Goal: Task Accomplishment & Management: Manage account settings

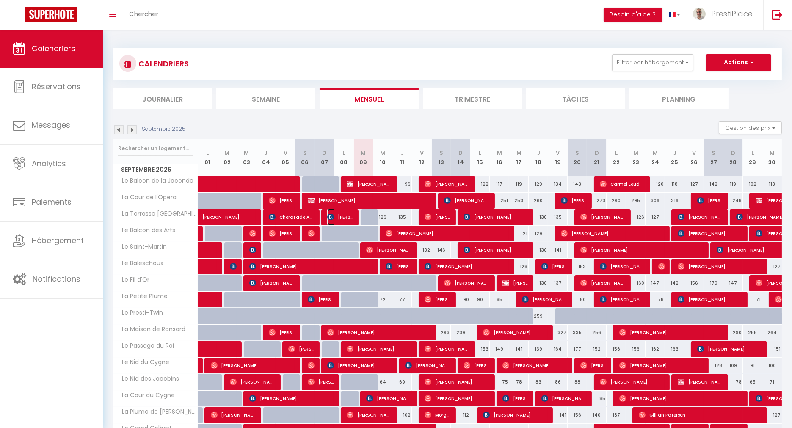
click at [346, 214] on span "[PERSON_NAME]" at bounding box center [340, 217] width 26 height 16
select select "OK"
select select "0"
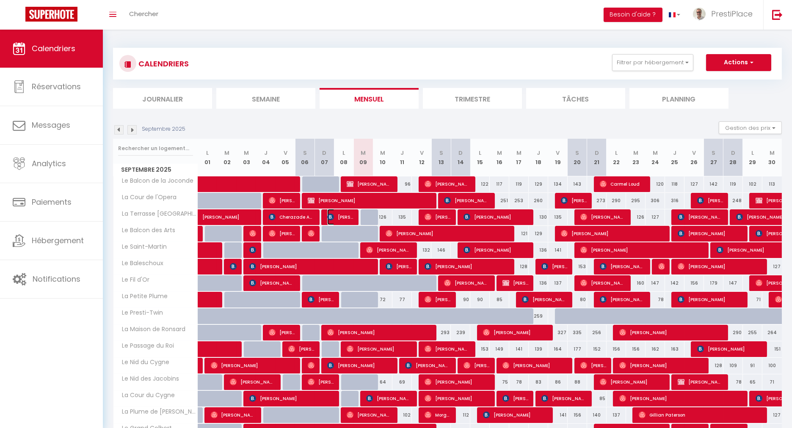
select select "1"
select select
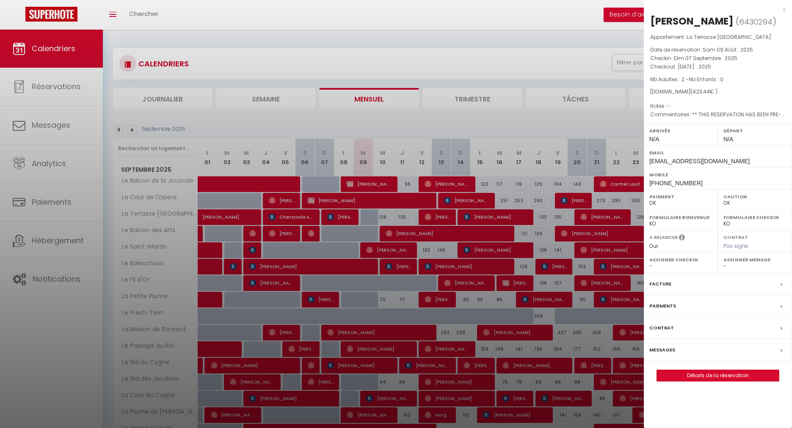
click at [665, 347] on label "Messages" at bounding box center [662, 350] width 26 height 9
select select
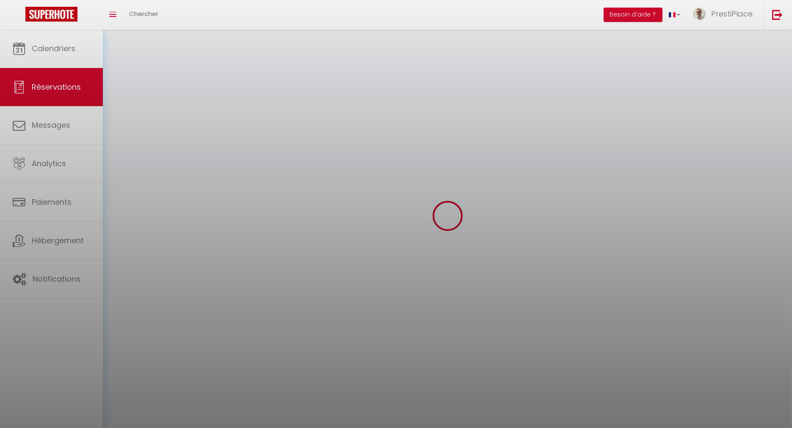
select select
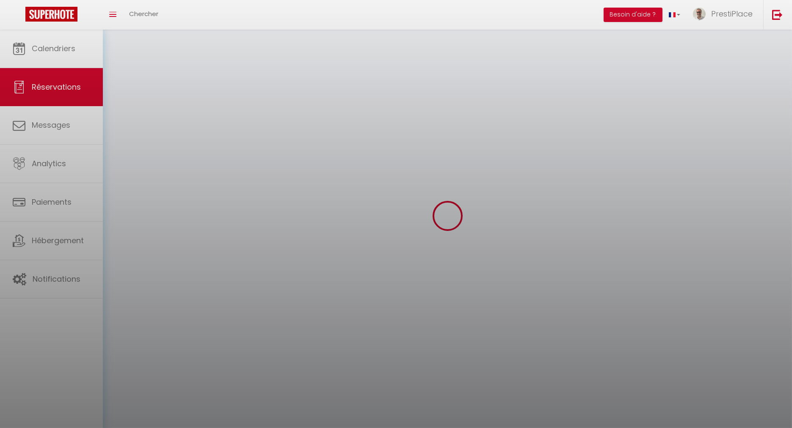
select select
checkbox input "false"
select select
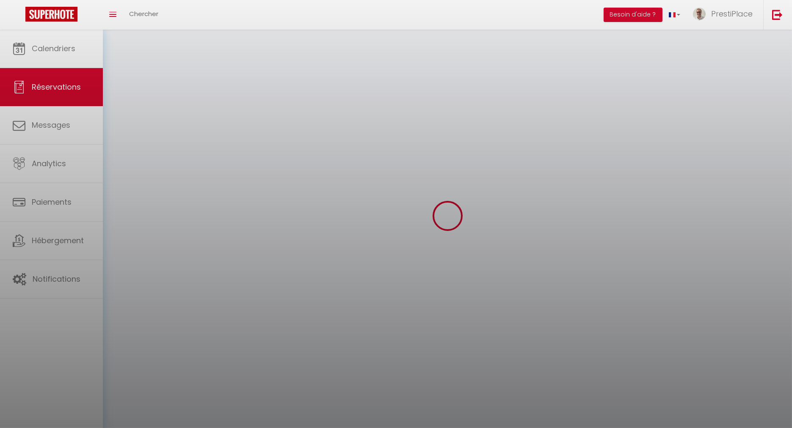
select select
checkbox input "false"
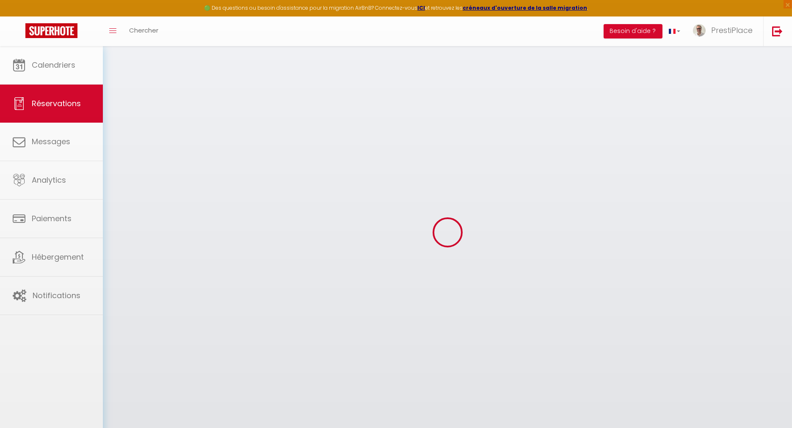
select select
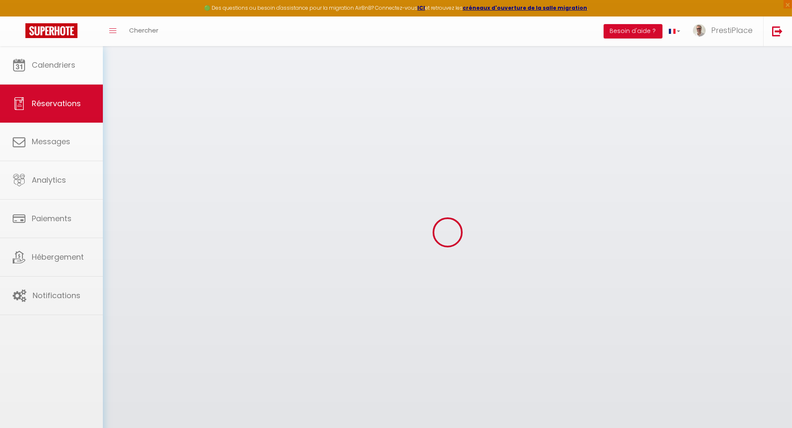
select select
checkbox input "false"
select select
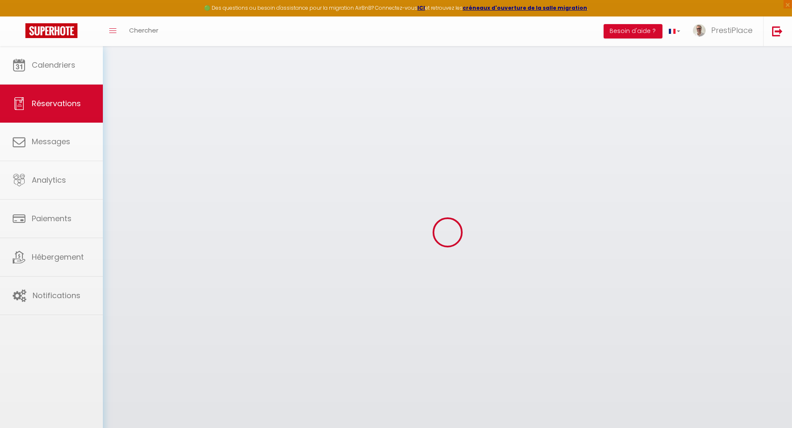
select select
checkbox input "false"
select select
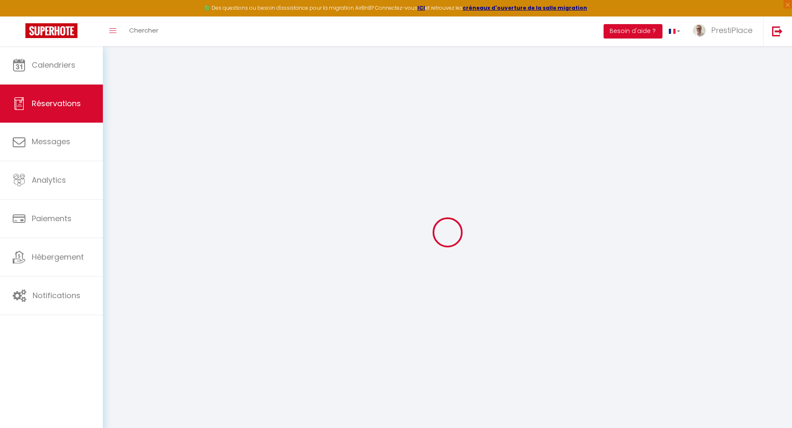
type input "Natasha"
type input "Pecora"
type input "npecor.327048@guest.booking.com"
type input "+5511989194674"
type input "Rua Min Gastao Mesquita 633"
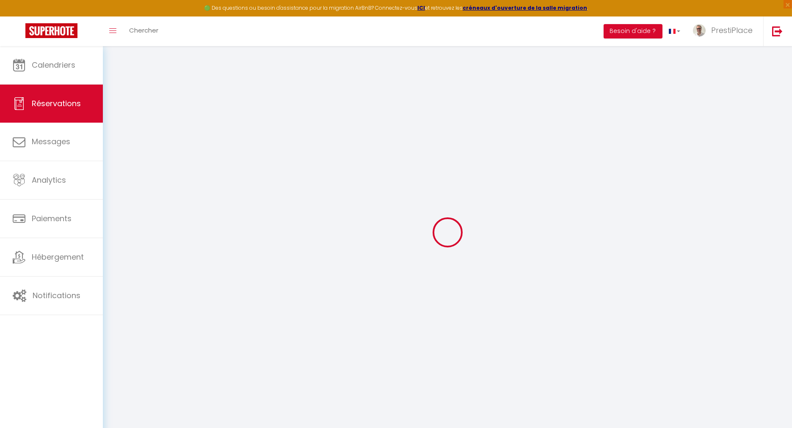
type input "Sao Paulo"
select select "FR"
type input "18"
type input "69.33"
type input "5.93"
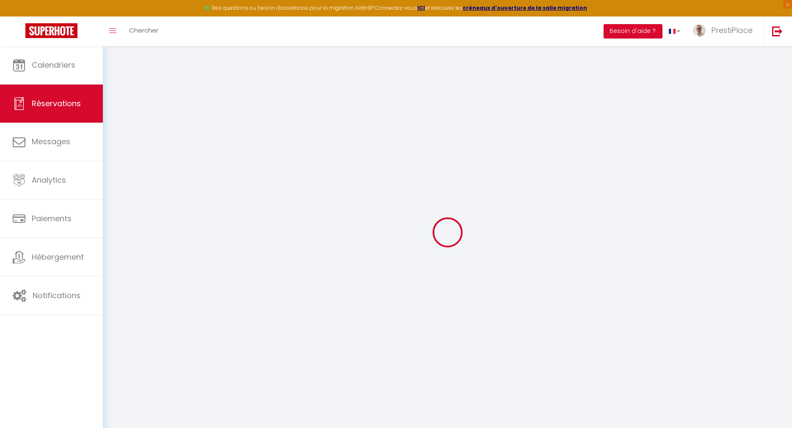
select select "38618"
select select "1"
select select
type input "2"
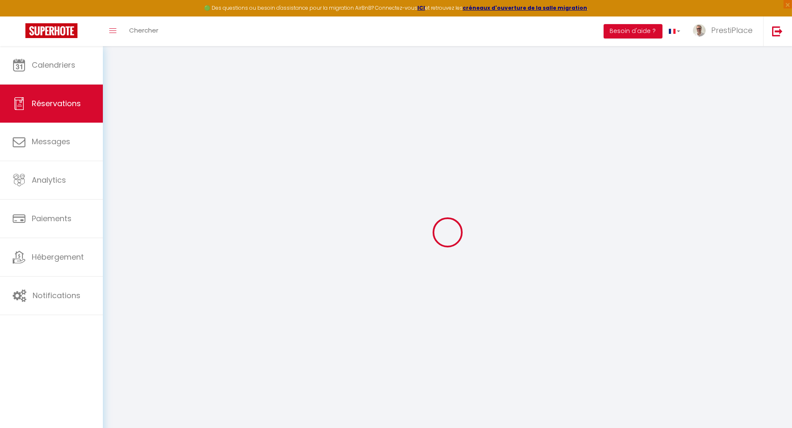
select select "12"
select select
type input "311.85"
checkbox input "false"
type input "0"
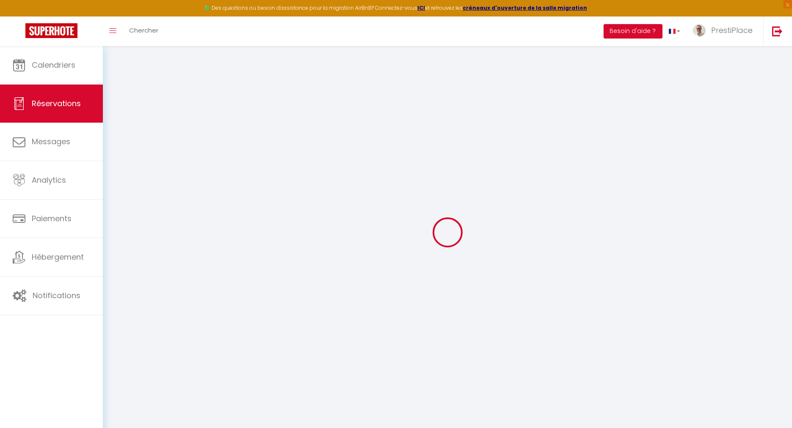
select select "2"
type input "0"
select select
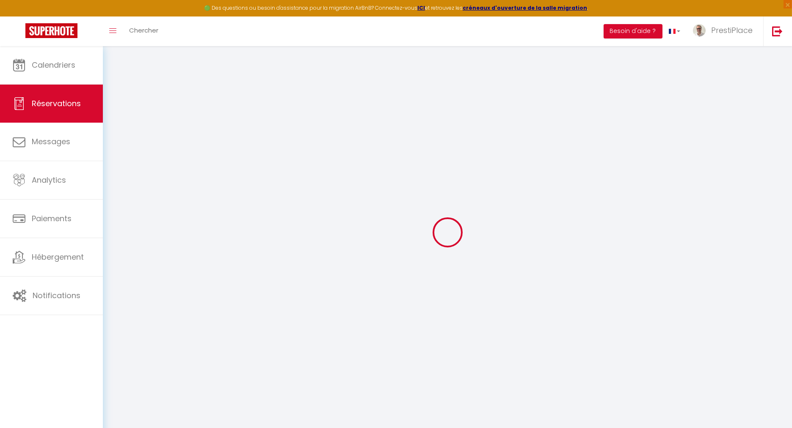
select select
select select "15"
checkbox input "false"
select select
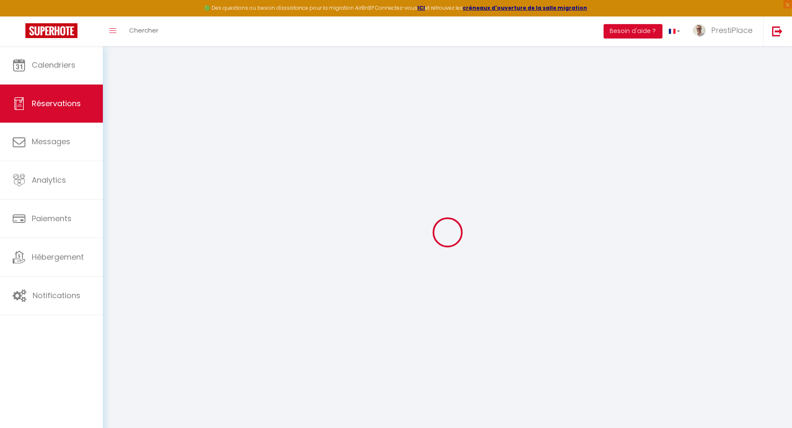
checkbox input "false"
select select
checkbox input "false"
type textarea "** THIS RESERVATION HAS BEEN PRE-PAID ** BOOKING NOTE : Payment charge is EUR 5…"
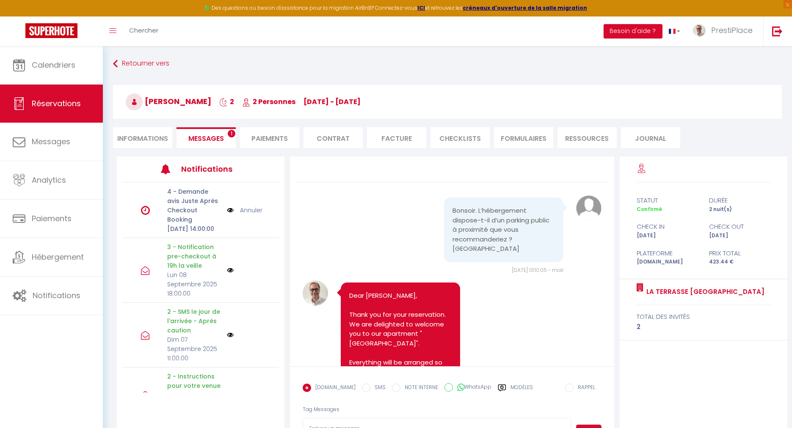
click at [226, 142] on li "Messages 1" at bounding box center [206, 137] width 59 height 21
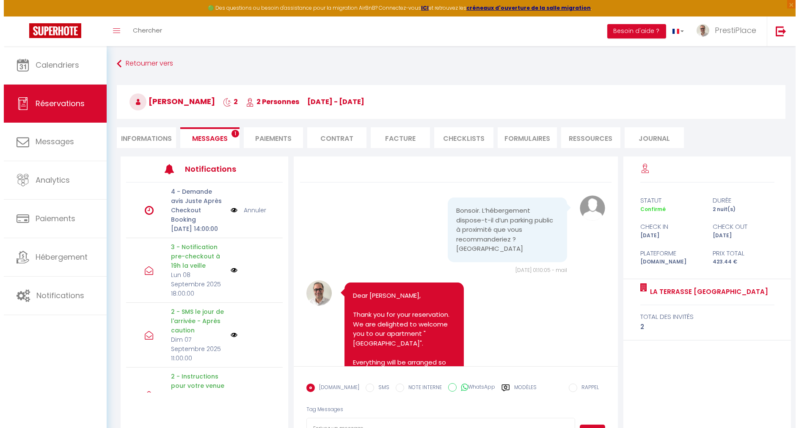
scroll to position [4191, 0]
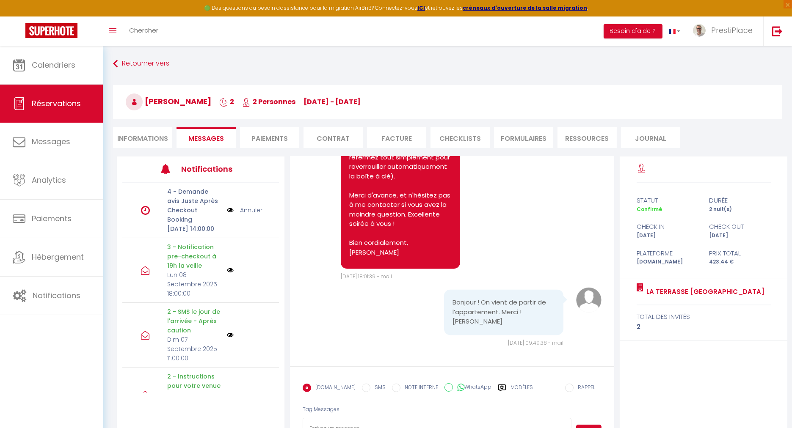
click at [227, 215] on img at bounding box center [230, 210] width 7 height 9
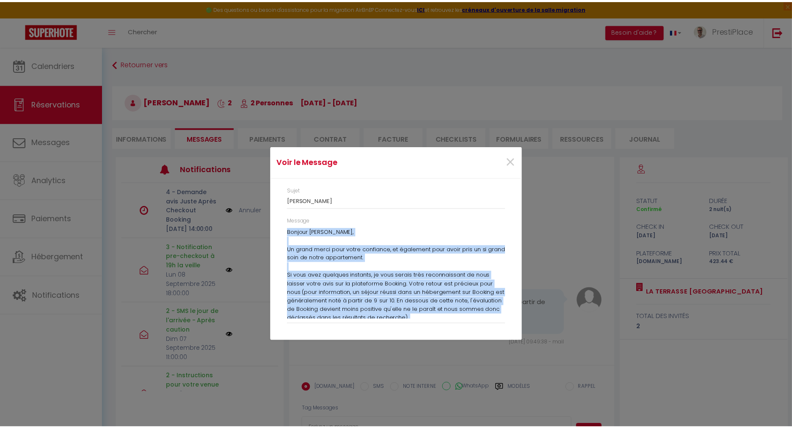
scroll to position [38, 0]
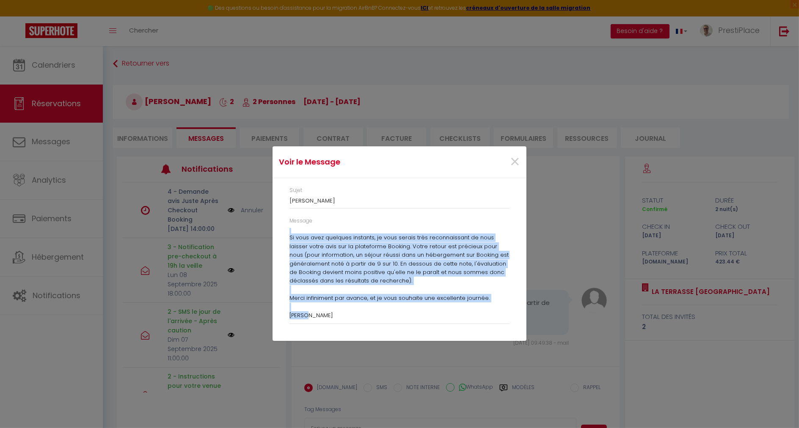
drag, startPoint x: 290, startPoint y: 231, endPoint x: 480, endPoint y: 344, distance: 220.2
click at [480, 344] on div "Voir le Message × Sujet Merci Natasha Message Bonjour Natasha, Un grand merci p…" at bounding box center [400, 214] width 254 height 428
copy p "Bonjour Natasha, Un grand merci pour votre confiance, et également pour avoir p…"
click at [516, 165] on span "×" at bounding box center [515, 161] width 11 height 25
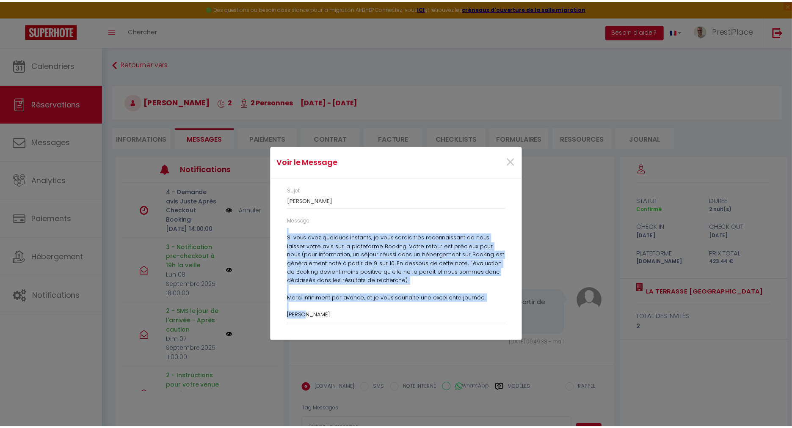
scroll to position [4191, 0]
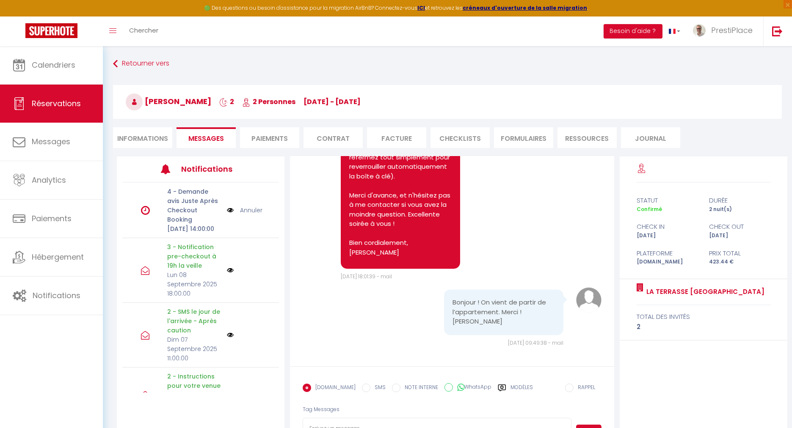
click at [241, 215] on link "Annuler" at bounding box center [251, 210] width 22 height 9
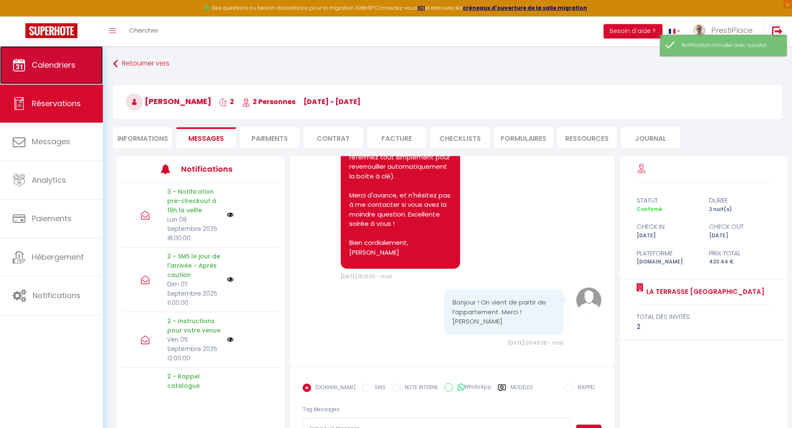
click at [61, 63] on span "Calendriers" at bounding box center [54, 65] width 44 height 11
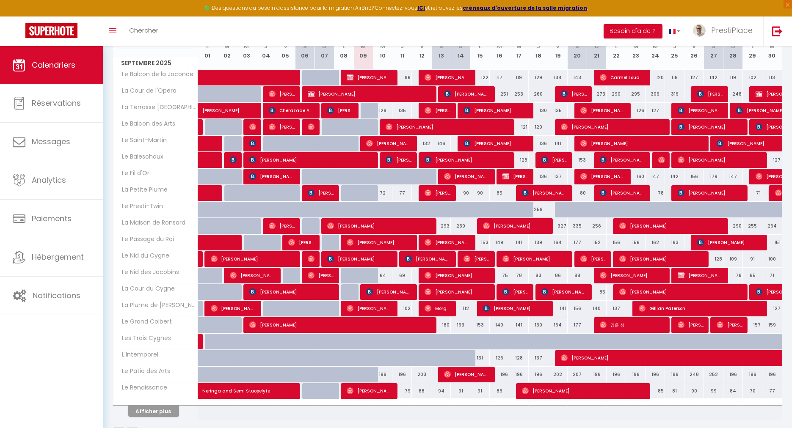
scroll to position [147, 0]
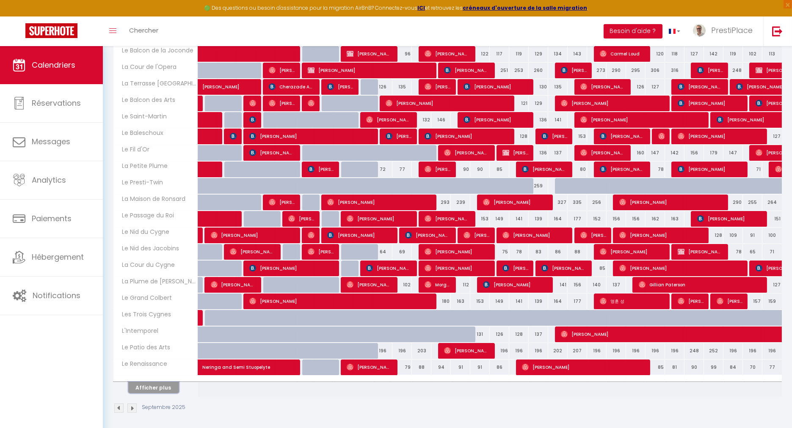
click at [138, 387] on button "Afficher plus" at bounding box center [153, 387] width 51 height 11
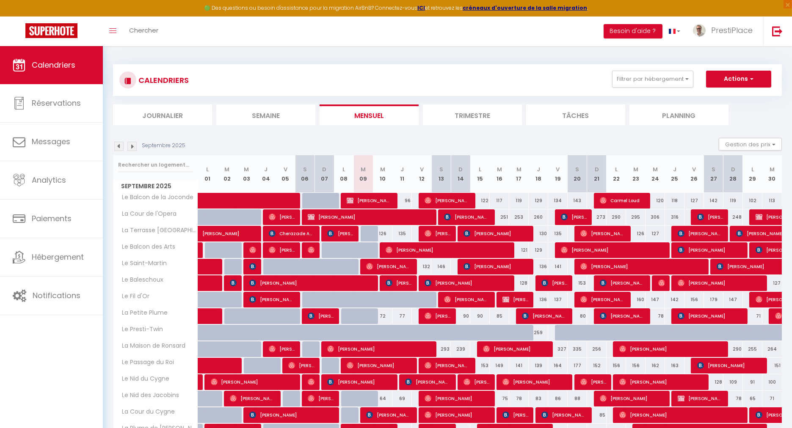
scroll to position [141, 0]
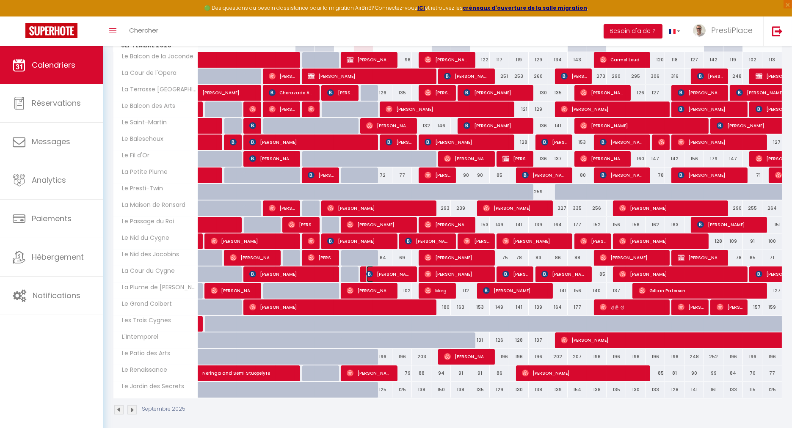
click at [380, 273] on span "[PERSON_NAME]" at bounding box center [388, 274] width 45 height 16
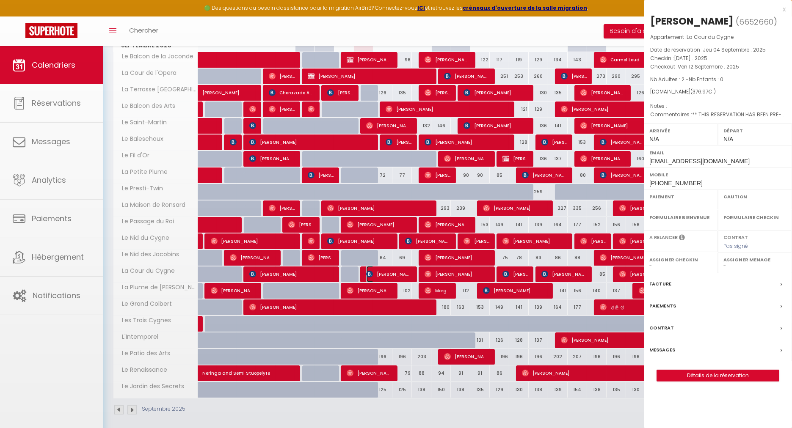
select select "OK"
select select "0"
select select "1"
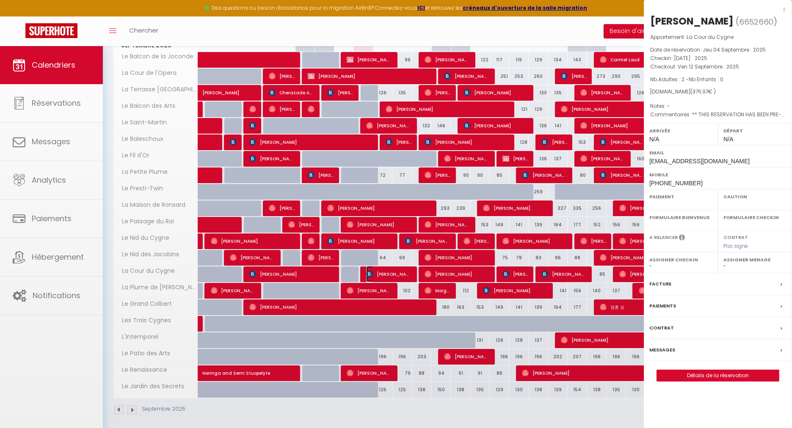
select select
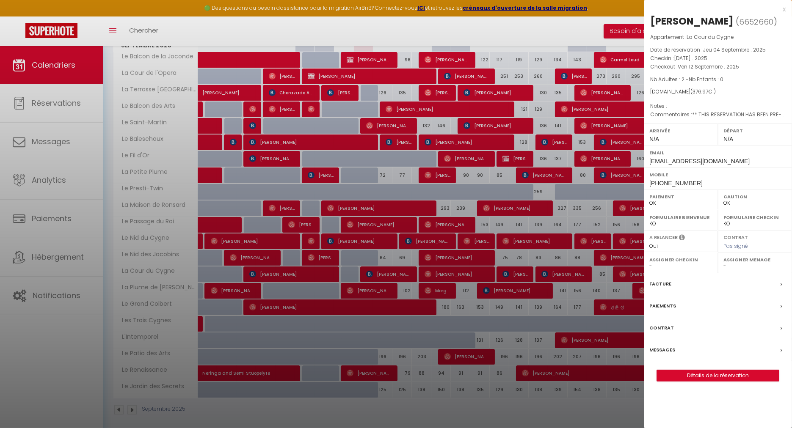
click at [340, 93] on div at bounding box center [396, 214] width 792 height 428
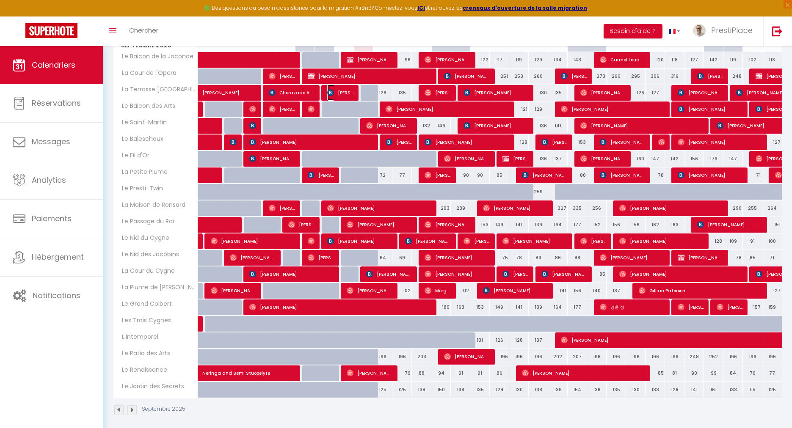
click at [340, 93] on span "[PERSON_NAME]" at bounding box center [340, 93] width 26 height 16
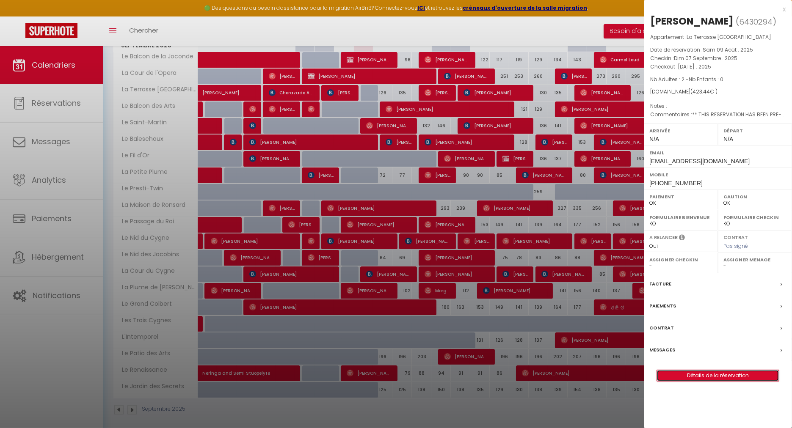
click at [727, 377] on link "Détails de la réservation" at bounding box center [718, 375] width 122 height 11
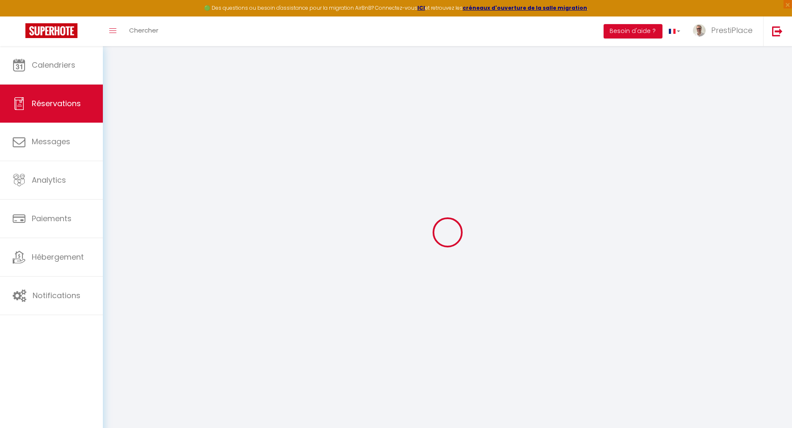
type input "Natasha"
type input "Pecora"
type input "npecor.327048@guest.booking.com"
type input "+5511989194674"
type input "Rua Min Gastao Mesquita 633"
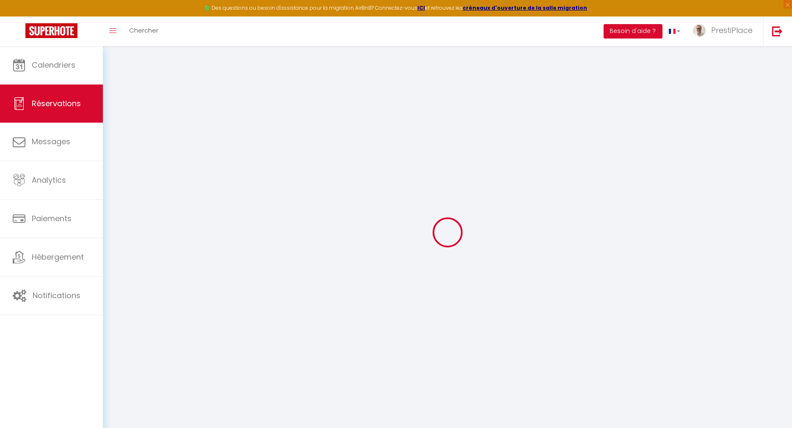
type input "Sao Paulo"
select select "FR"
type input "18"
type input "69.33"
type input "5.93"
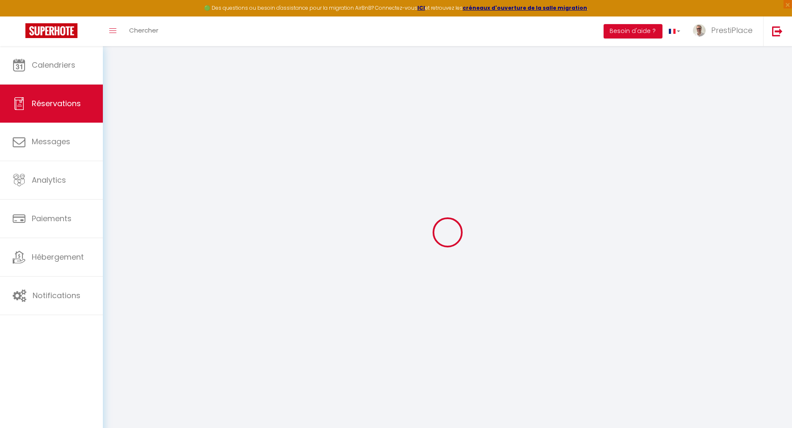
select select "38618"
select select "1"
select select
type input "2"
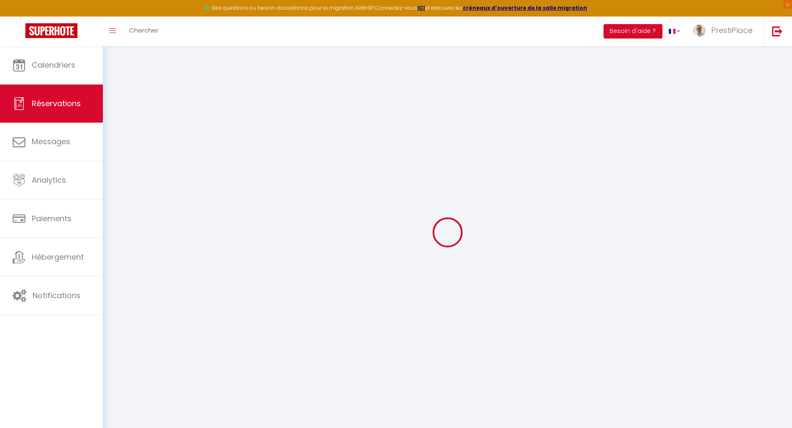
select select "12"
select select
type input "311.85"
checkbox input "false"
type input "0"
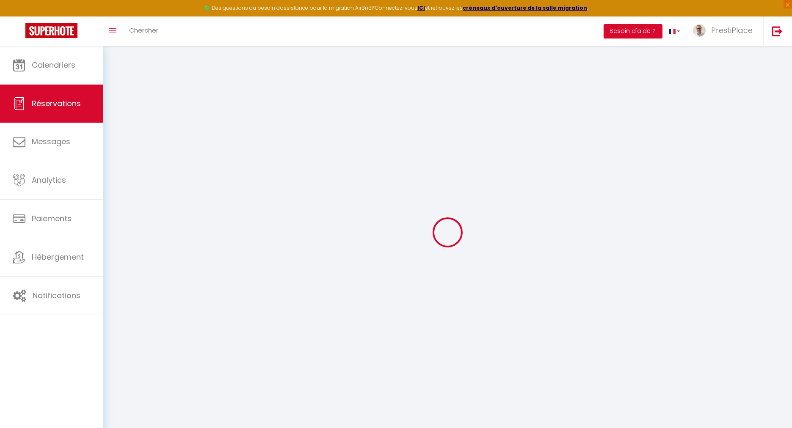
select select "2"
type input "0"
select select
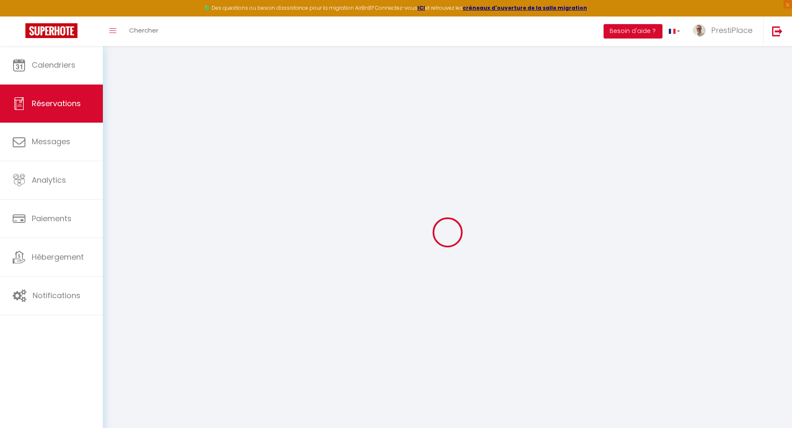
select select
select select "15"
checkbox input "false"
select select
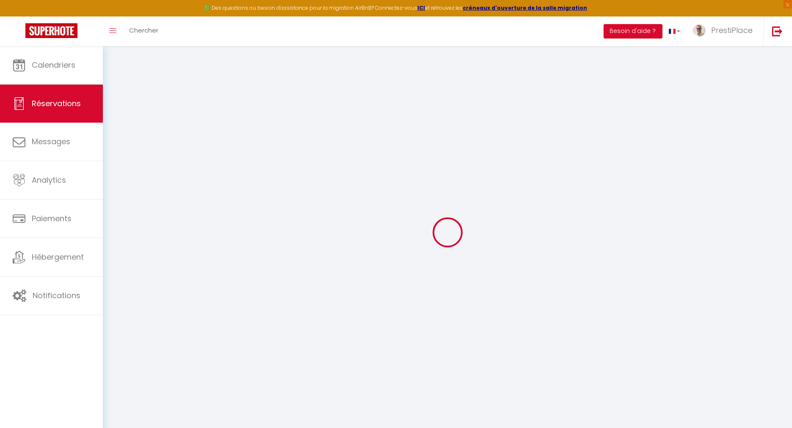
checkbox input "false"
select select
checkbox input "false"
type textarea "** THIS RESERVATION HAS BEEN PRE-PAID ** BOOKING NOTE : Payment charge is EUR 5…"
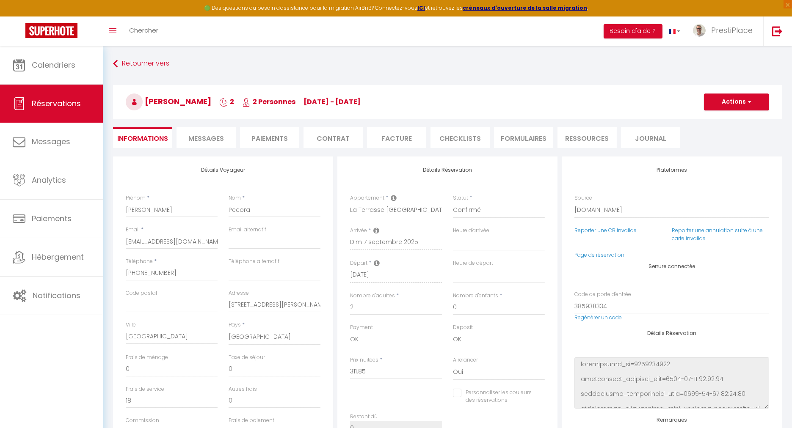
type input "78"
type input "15.59"
select select
checkbox input "false"
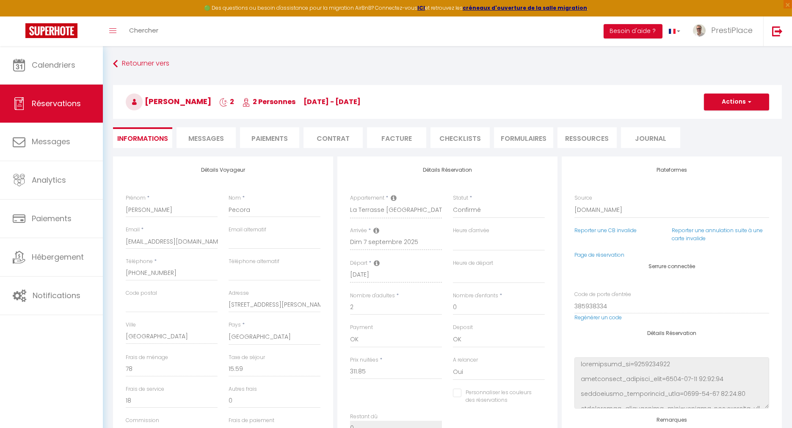
select select
checkbox input "false"
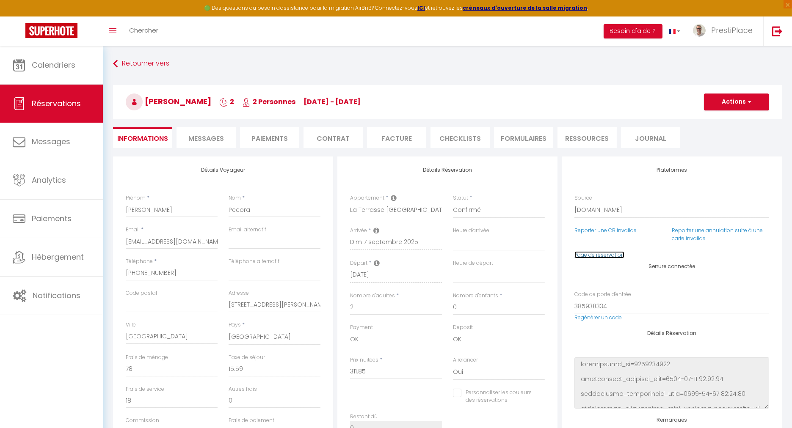
click at [611, 253] on link "Page de réservation" at bounding box center [599, 254] width 50 height 7
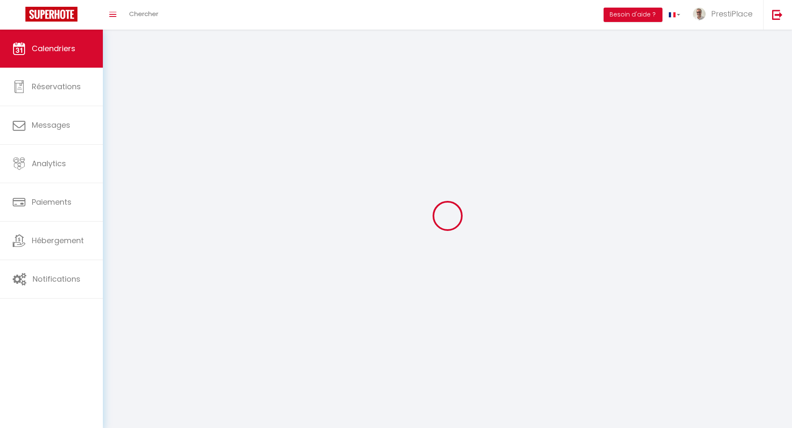
select select
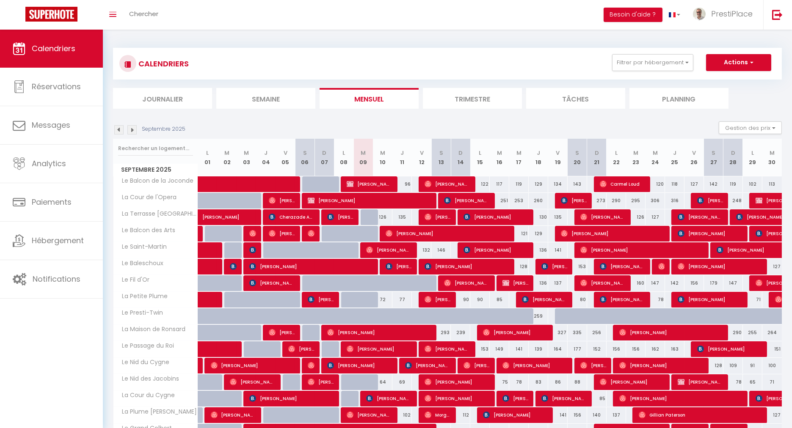
scroll to position [47, 0]
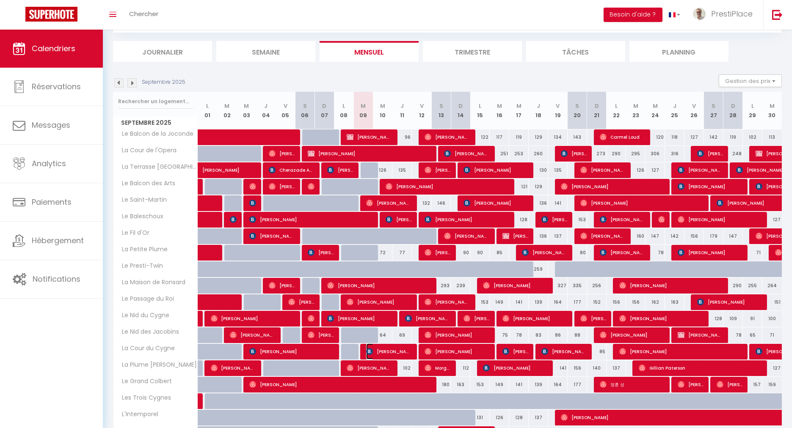
click at [393, 352] on span "[PERSON_NAME]" at bounding box center [388, 352] width 45 height 16
select select "OK"
select select "0"
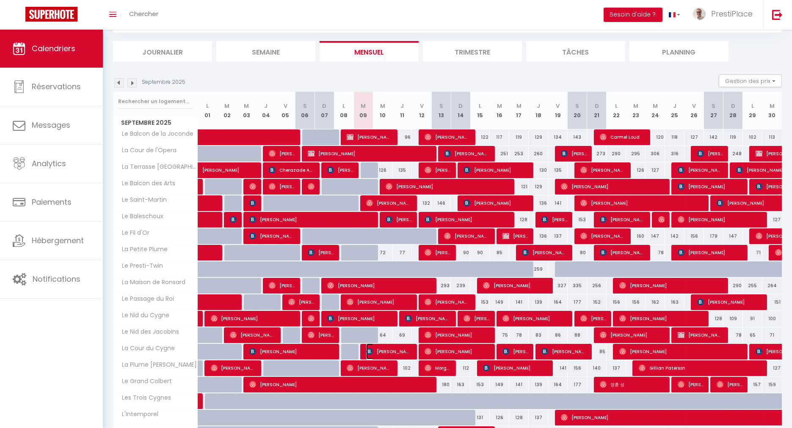
select select "1"
select select
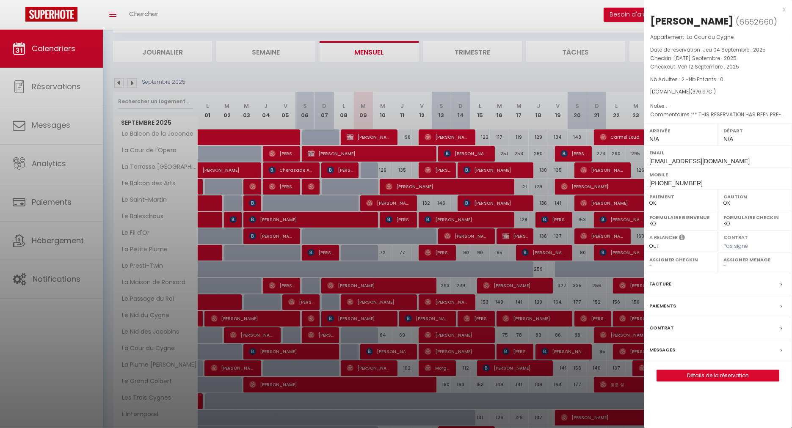
click at [332, 173] on div at bounding box center [396, 214] width 792 height 428
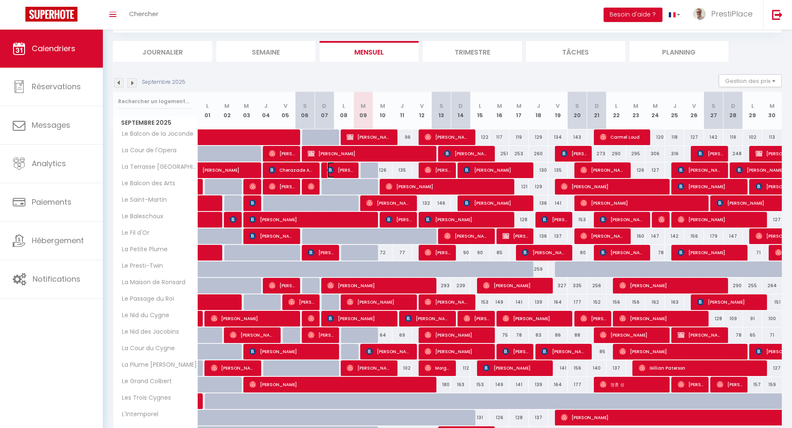
click at [332, 173] on img at bounding box center [330, 170] width 7 height 7
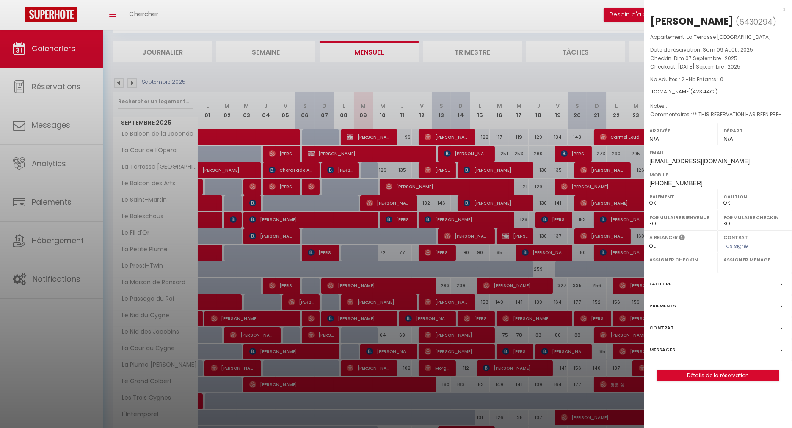
click at [663, 343] on div "Messages" at bounding box center [718, 350] width 148 height 22
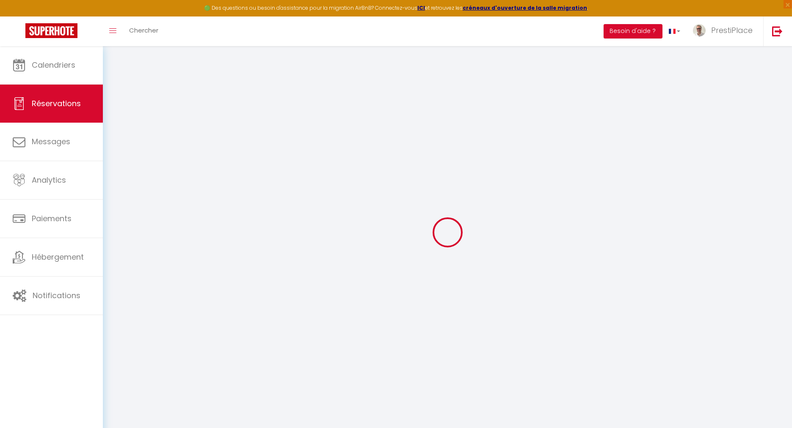
select select
checkbox input "false"
type textarea "** THIS RESERVATION HAS BEEN PRE-PAID ** BOOKING NOTE : Payment charge is EUR 5…"
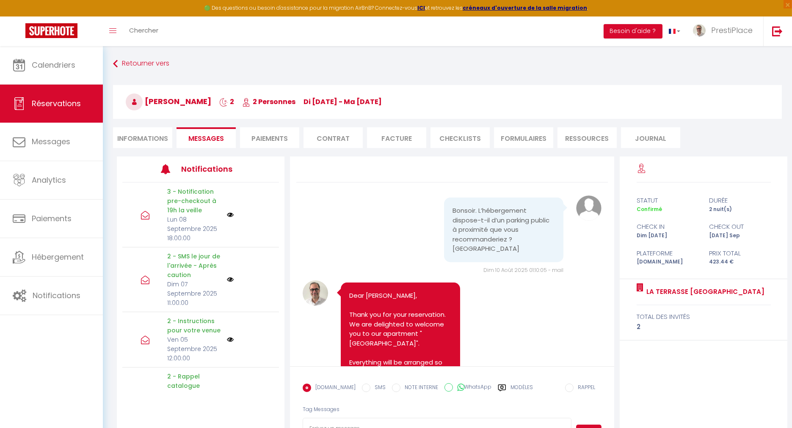
scroll to position [4191, 0]
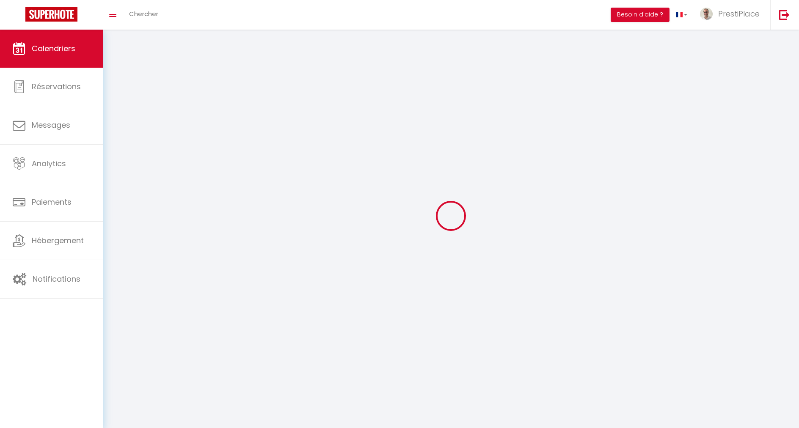
select select
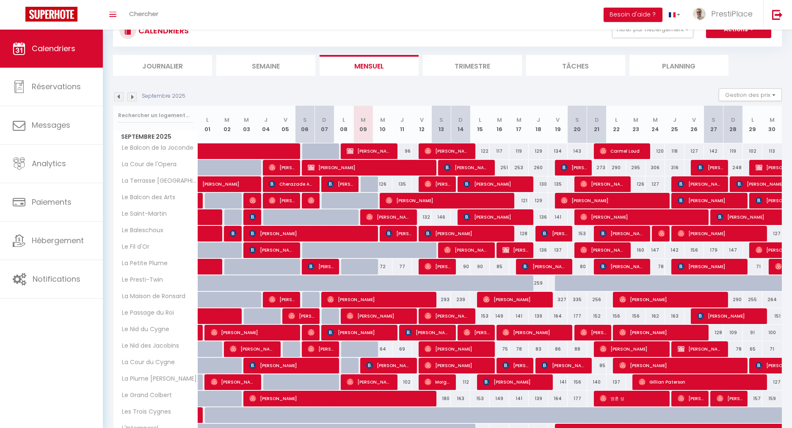
scroll to position [47, 0]
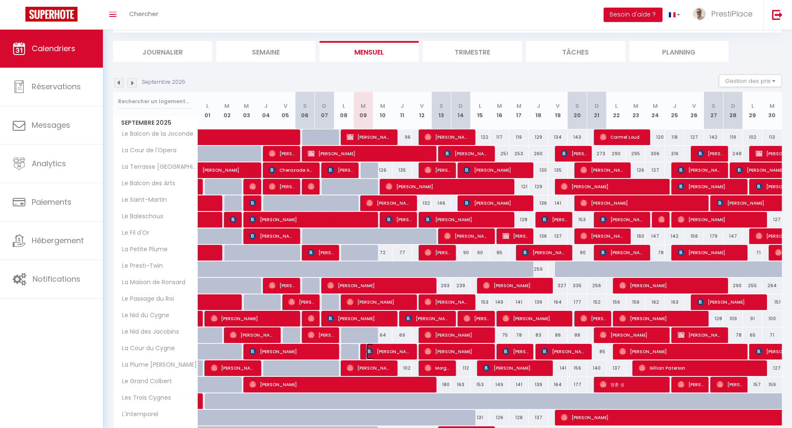
click at [392, 350] on span "[PERSON_NAME]" at bounding box center [388, 352] width 45 height 16
select select "OK"
select select "0"
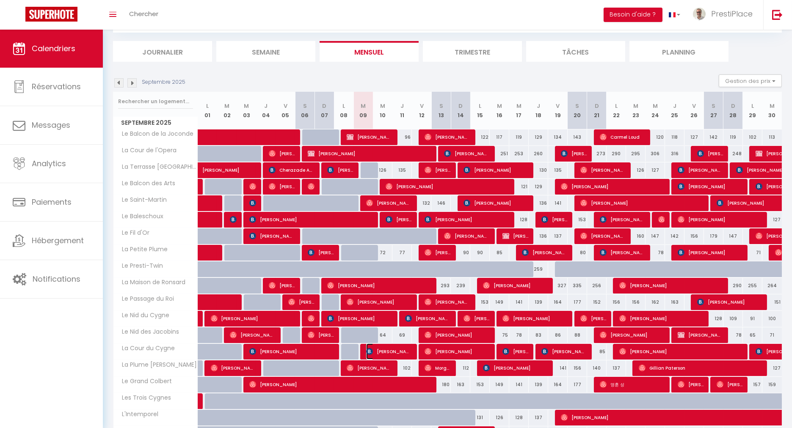
select select "1"
select select
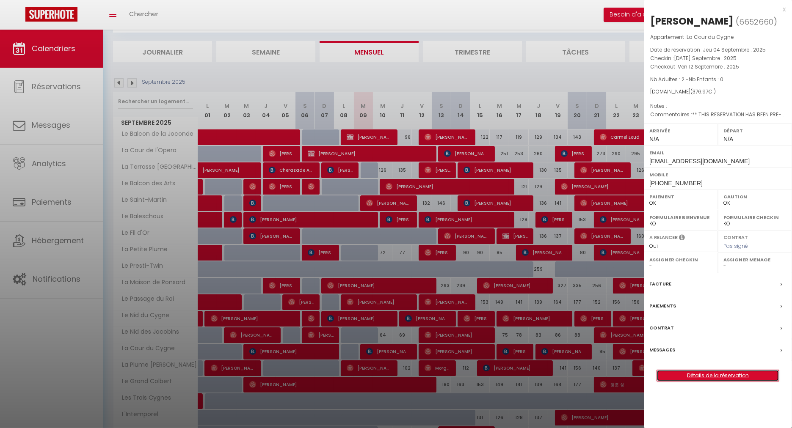
click at [693, 370] on link "Détails de la réservation" at bounding box center [718, 375] width 122 height 11
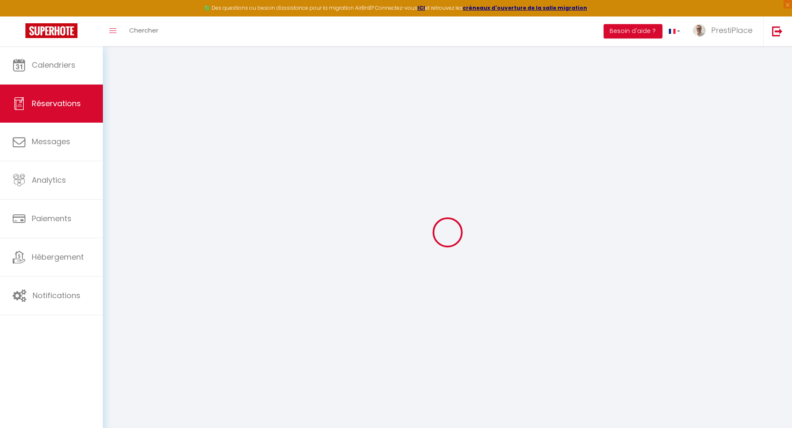
type input "[PERSON_NAME]"
type input "[EMAIL_ADDRESS][DOMAIN_NAME]"
type input "[PHONE_NUMBER]"
type input "."
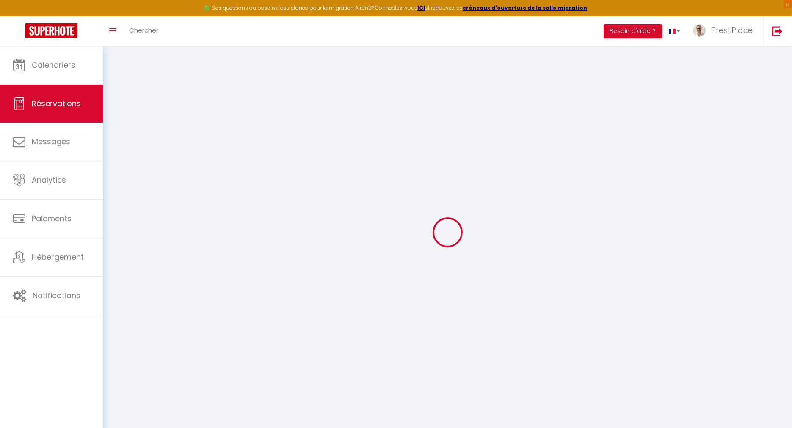
select select "US"
type input "15"
type input "61.53"
type input "5.28"
select select "50394"
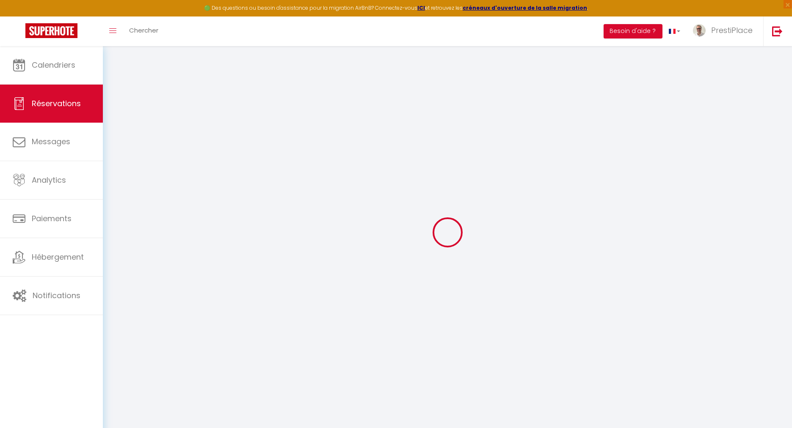
select select "1"
select select
type input "2"
select select "12"
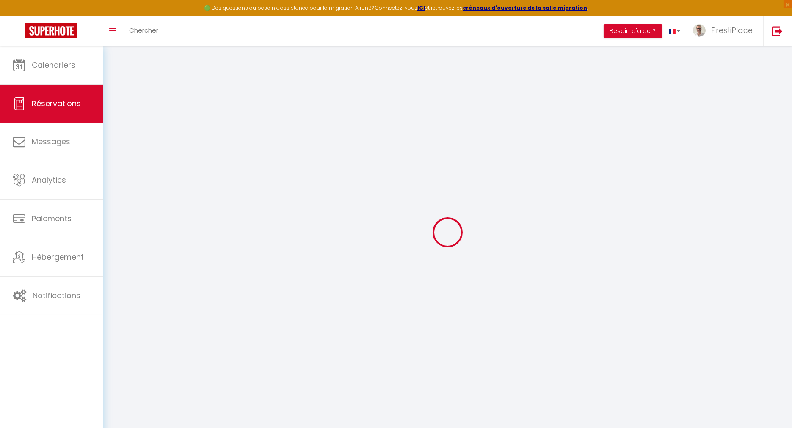
select select "15"
type input "300.92"
checkbox input "false"
type input "0"
select select "2"
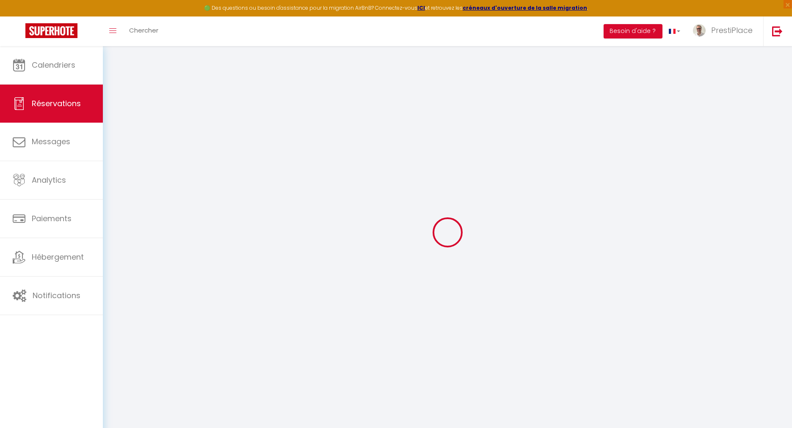
type input "0"
select select
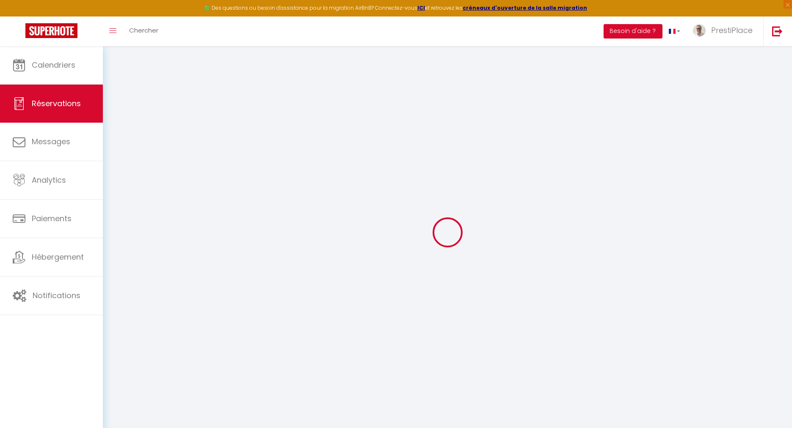
checkbox input "false"
select select
checkbox input "false"
select select
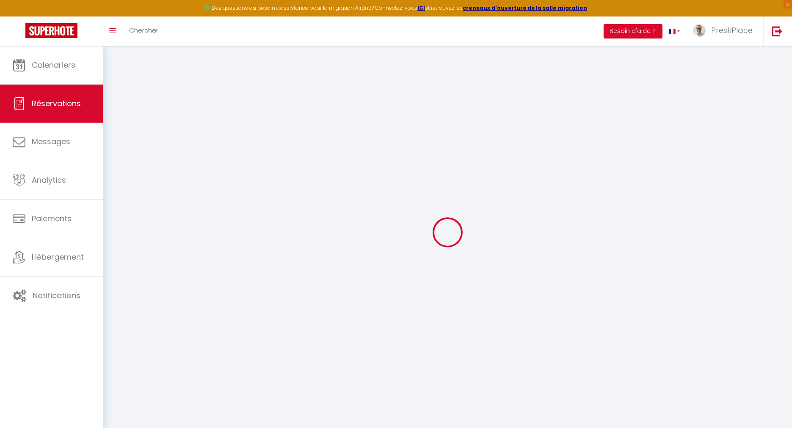
select select
checkbox input "false"
select select
checkbox input "false"
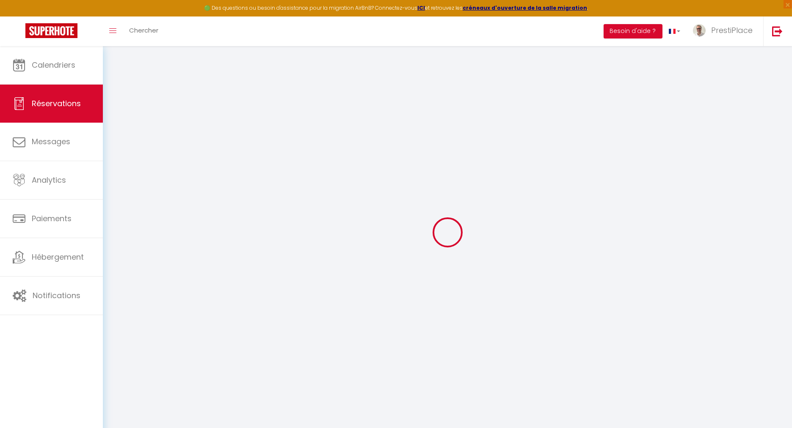
type textarea "** THIS RESERVATION HAS BEEN PRE-PAID ** Reservation has a cancellation grace p…"
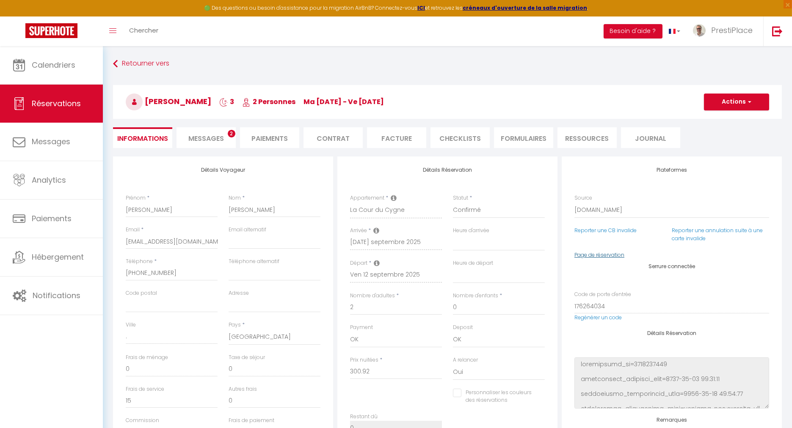
type input "46"
type input "15.05"
select select
checkbox input "false"
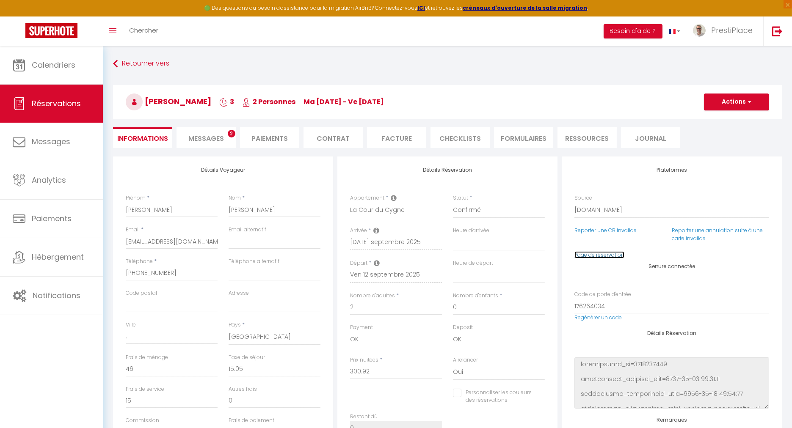
click at [603, 254] on link "Page de réservation" at bounding box center [599, 254] width 50 height 7
select select
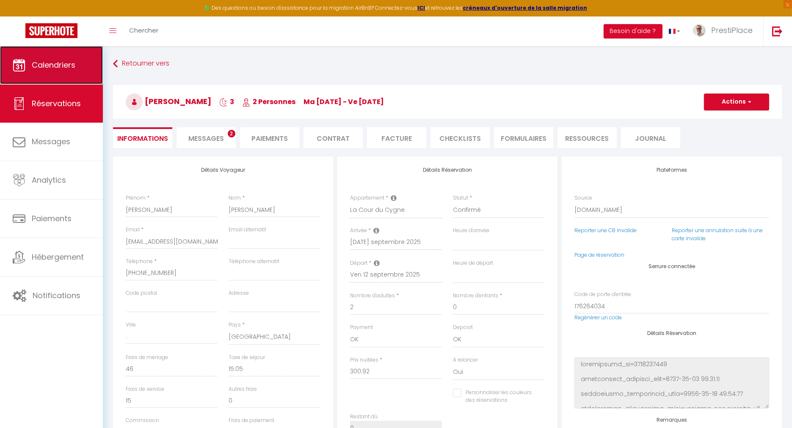
click at [4, 58] on link "Calendriers" at bounding box center [51, 65] width 103 height 38
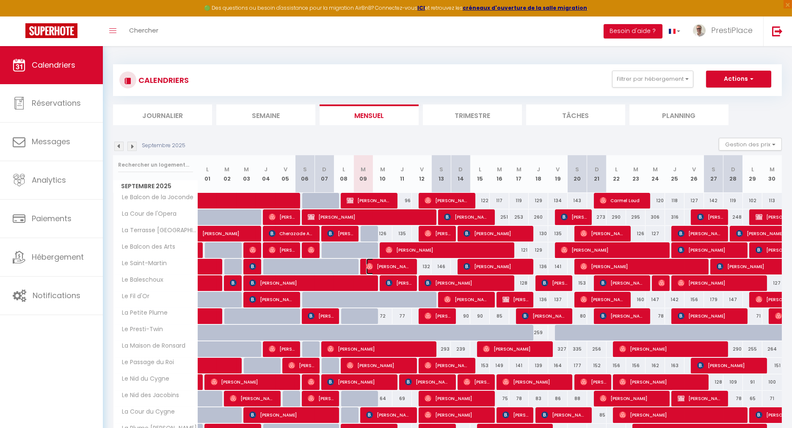
click at [380, 268] on span "[PERSON_NAME]" at bounding box center [388, 267] width 45 height 16
select select "OK"
select select "0"
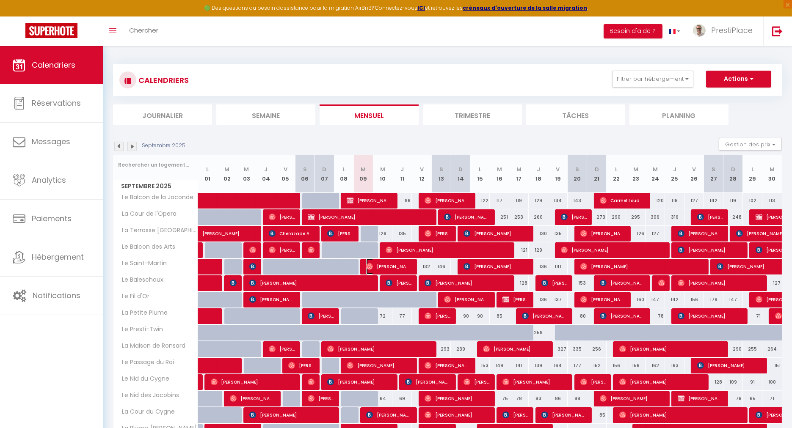
select select "1"
select select
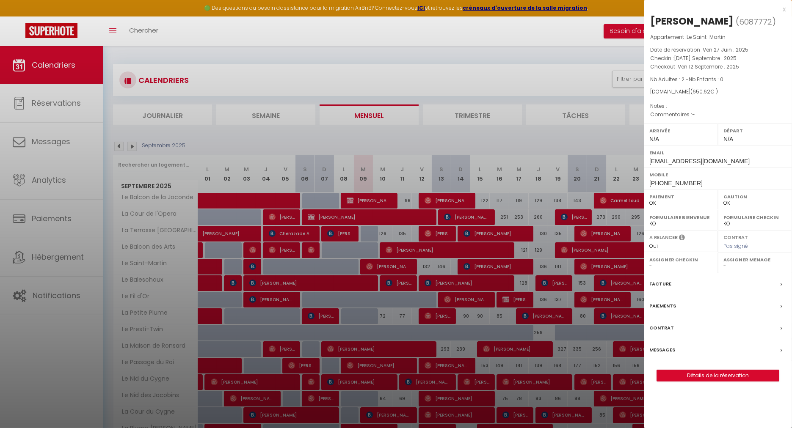
click at [416, 139] on div at bounding box center [396, 214] width 792 height 428
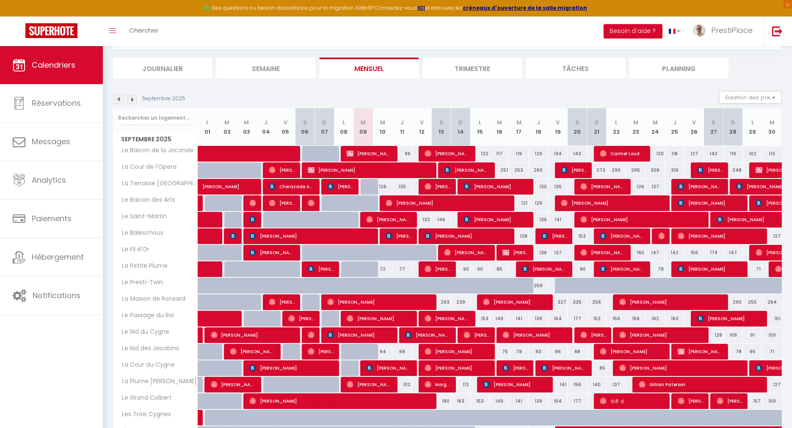
scroll to position [47, 0]
click at [469, 256] on span "[PERSON_NAME]" at bounding box center [466, 253] width 45 height 16
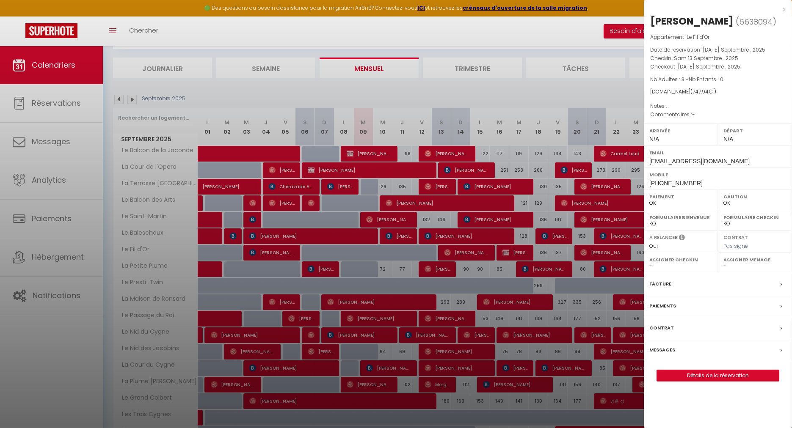
click at [656, 350] on label "Messages" at bounding box center [662, 350] width 26 height 9
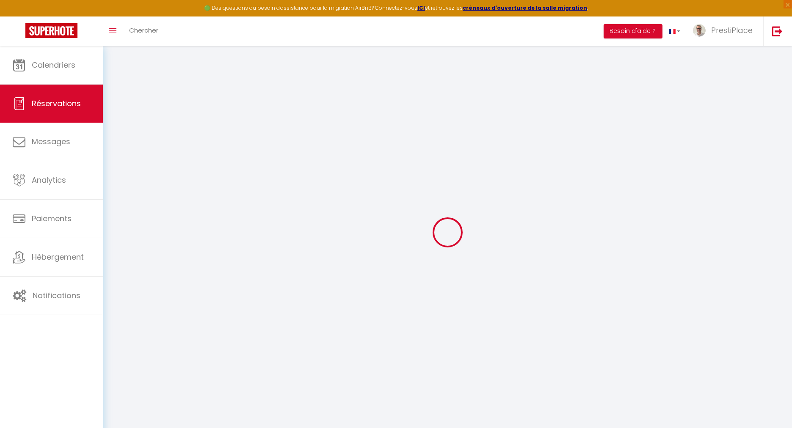
select select
checkbox input "false"
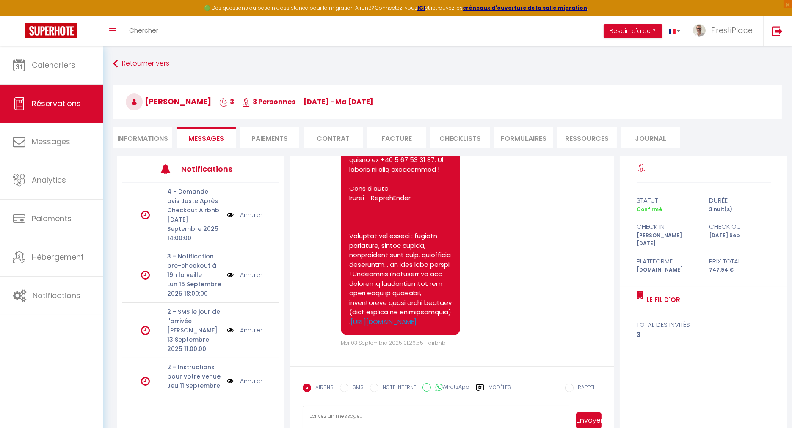
scroll to position [94, 0]
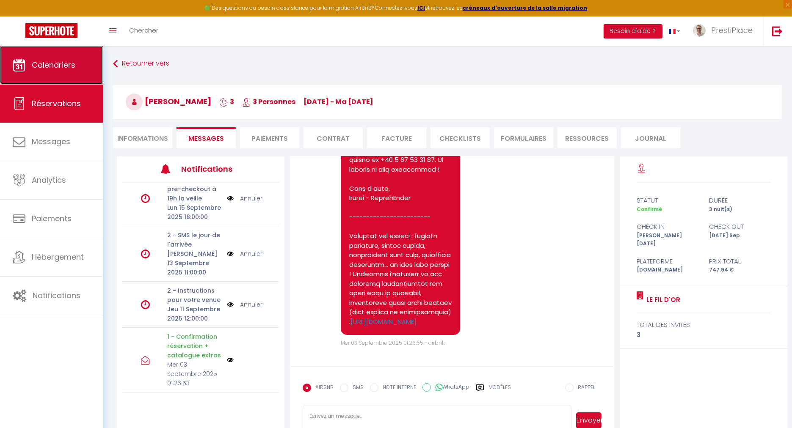
click at [50, 74] on link "Calendriers" at bounding box center [51, 65] width 103 height 38
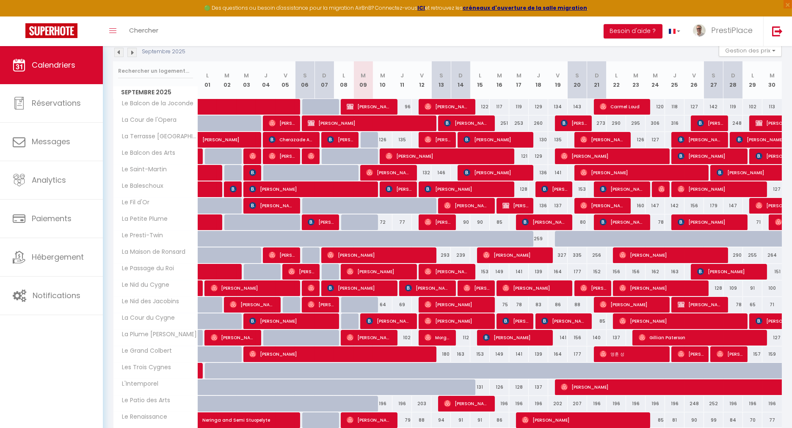
scroll to position [141, 0]
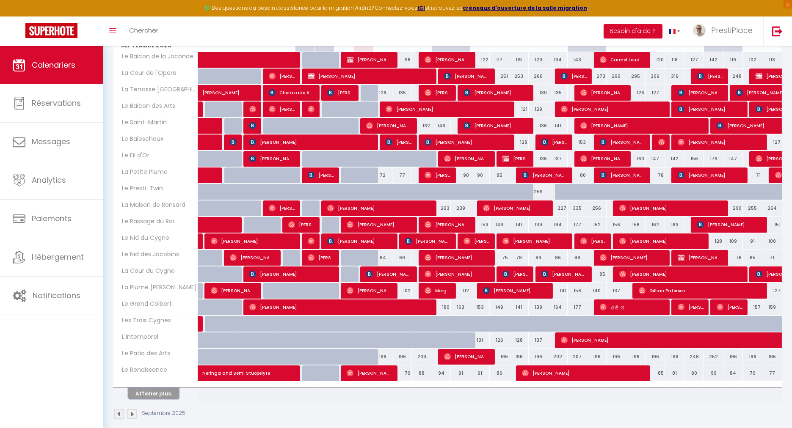
click at [152, 389] on button "Afficher plus" at bounding box center [153, 393] width 51 height 11
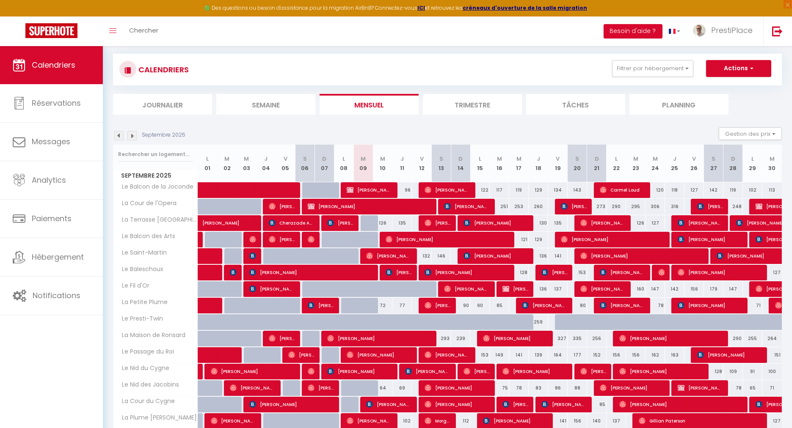
scroll to position [0, 0]
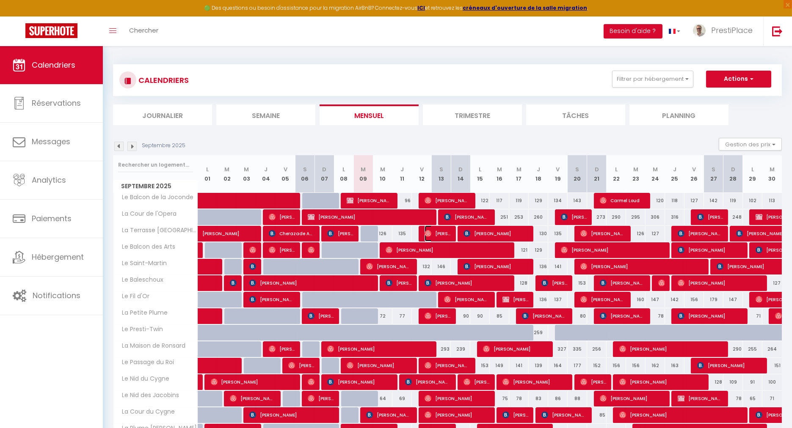
click at [441, 231] on span "[PERSON_NAME]" at bounding box center [438, 234] width 26 height 16
select select "OK"
select select "0"
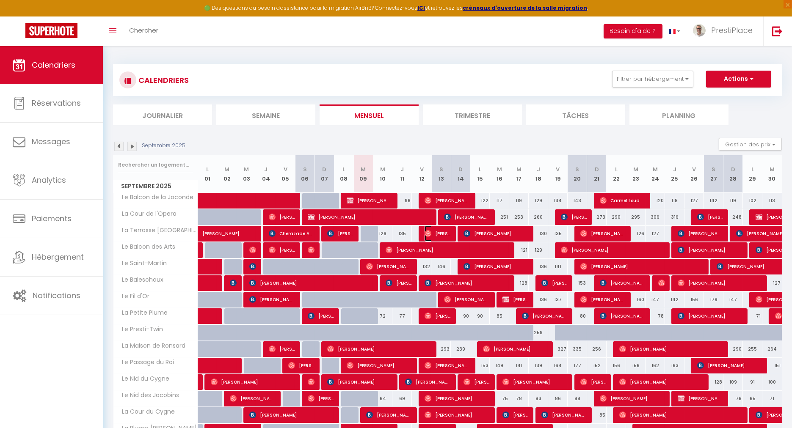
select select "1"
select select
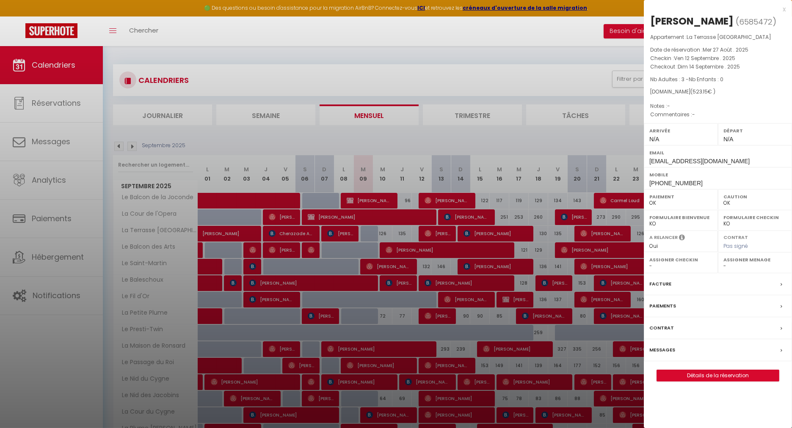
click at [666, 355] on label "Messages" at bounding box center [662, 350] width 26 height 9
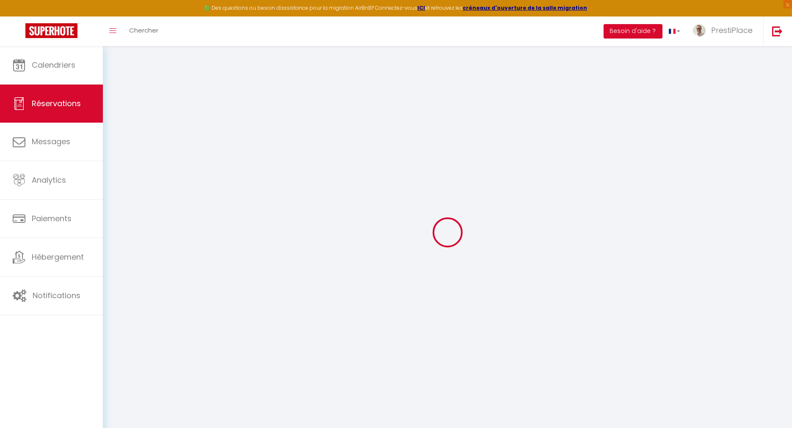
type input "[PERSON_NAME]"
type input "[EMAIL_ADDRESS][DOMAIN_NAME]"
type input "[PHONE_NUMBER]"
select select
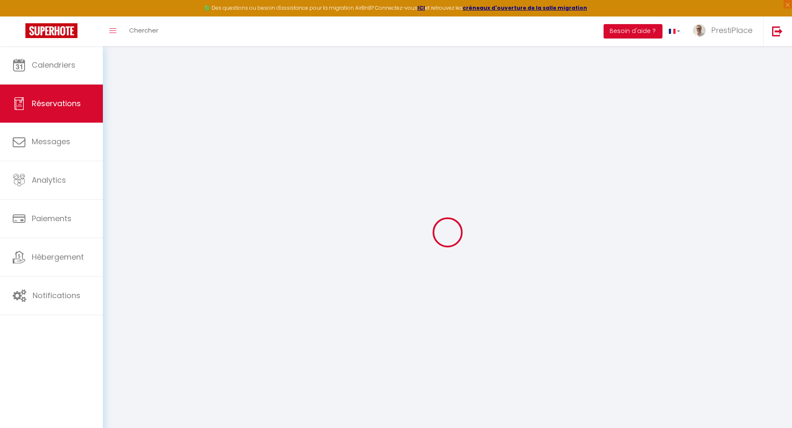
type input "77.55"
select select "38618"
select select "1"
select select
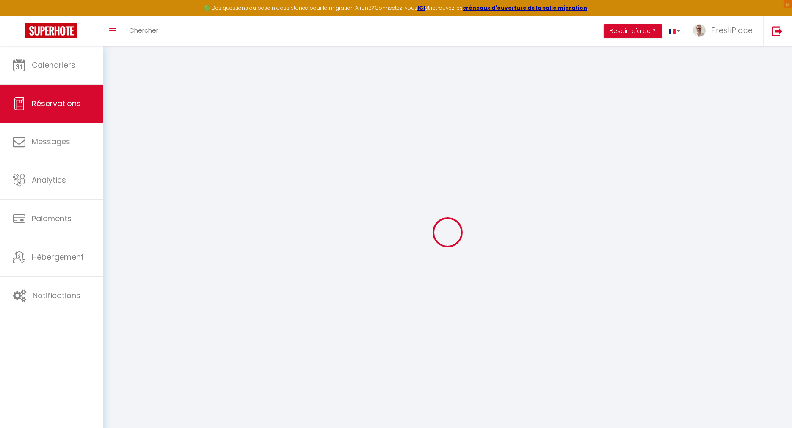
type input "3"
select select "12"
select select
type input "421"
checkbox input "false"
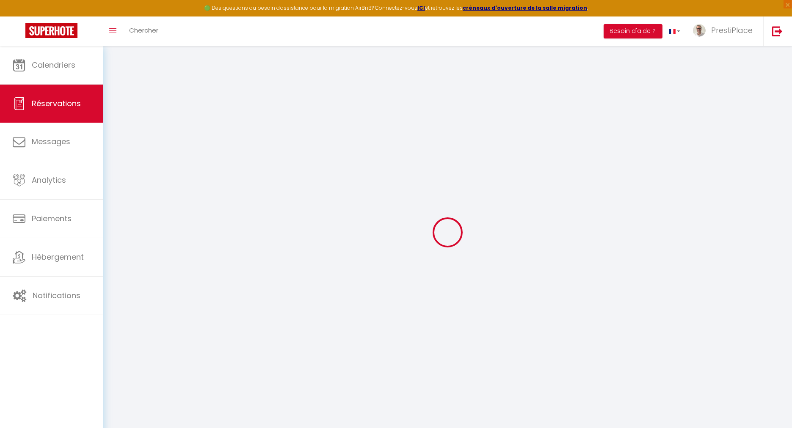
type input "0"
select select "1"
type input "0"
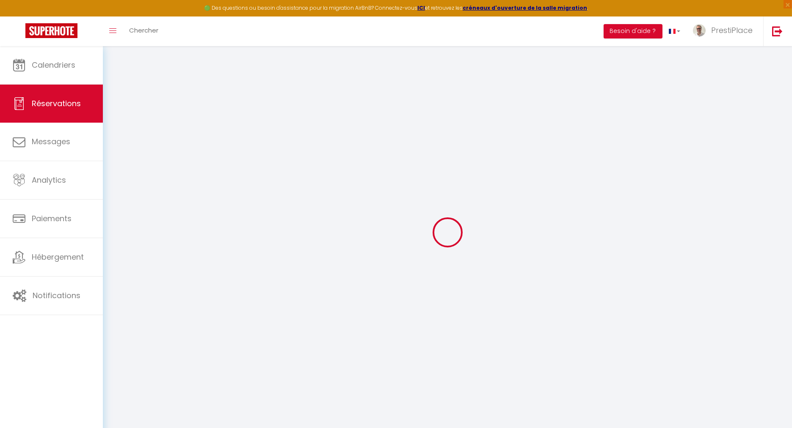
select select
select select "15"
checkbox input "false"
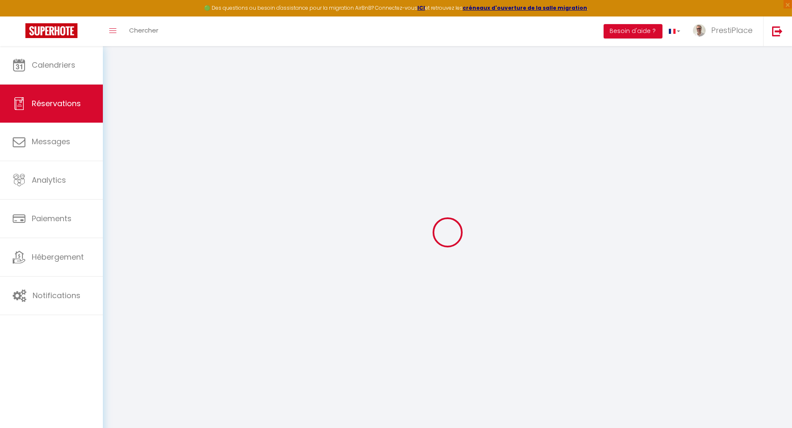
select select
checkbox input "false"
select select
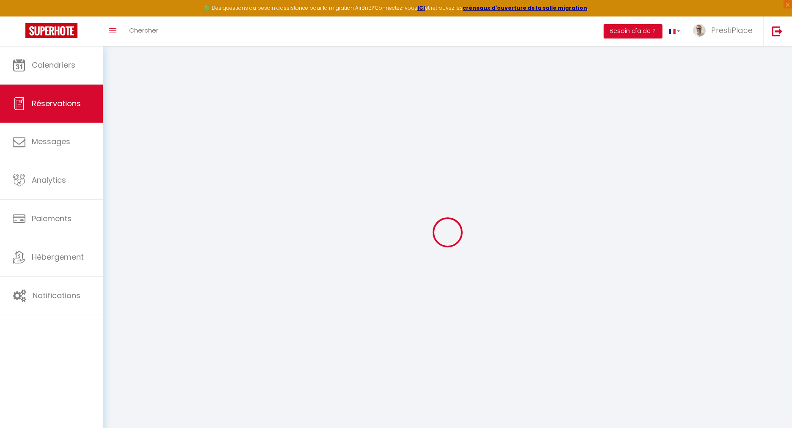
select select
checkbox input "false"
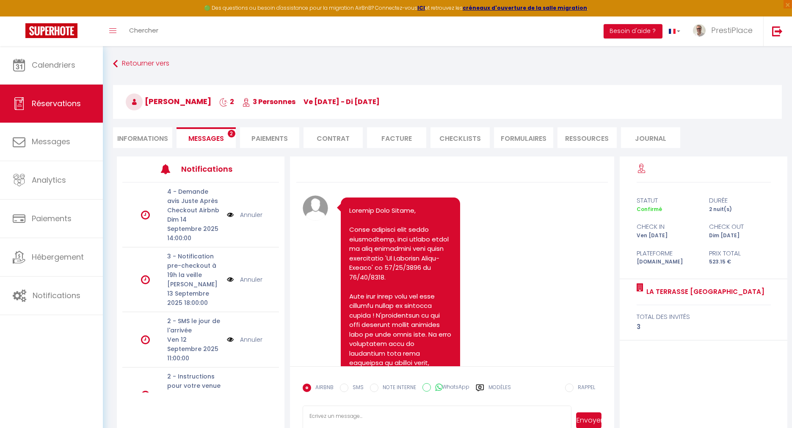
click at [209, 132] on li "Messages 2" at bounding box center [206, 137] width 59 height 21
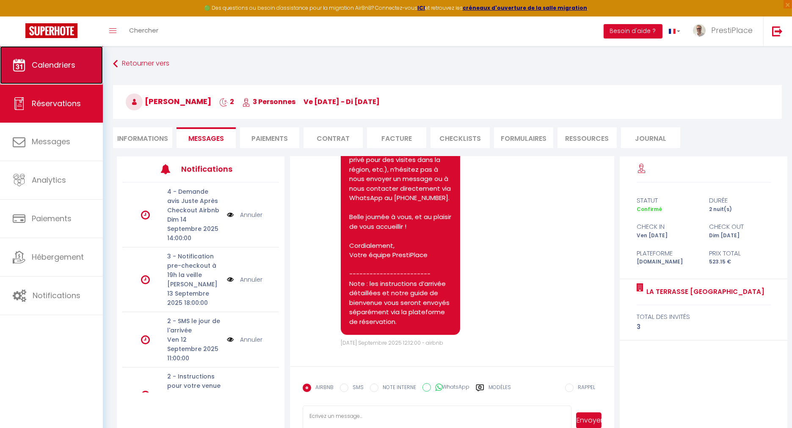
click at [30, 60] on link "Calendriers" at bounding box center [51, 65] width 103 height 38
